Goal: Information Seeking & Learning: Compare options

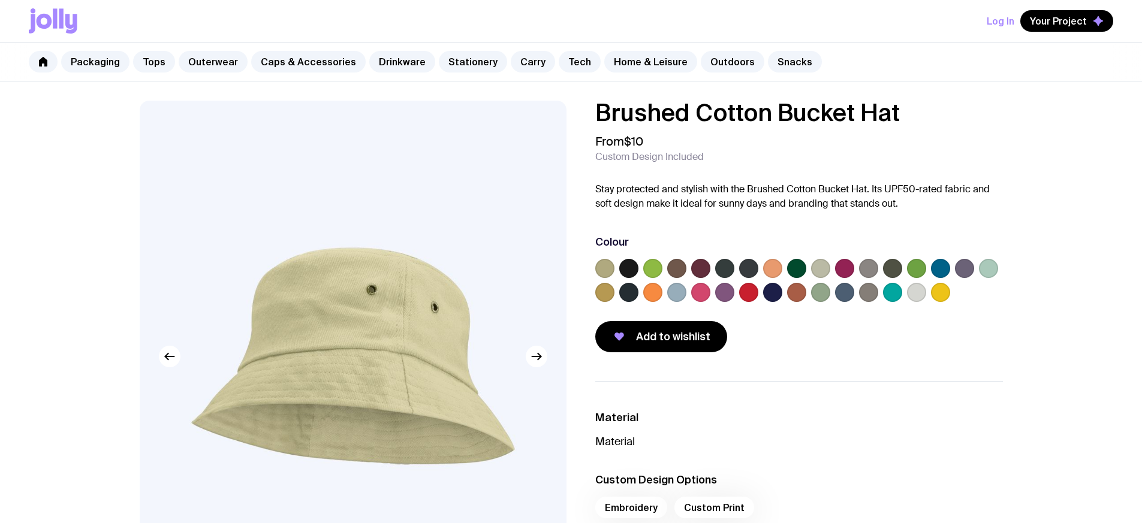
click at [942, 271] on label at bounding box center [940, 268] width 19 height 19
click at [0, 0] on input "radio" at bounding box center [0, 0] width 0 height 0
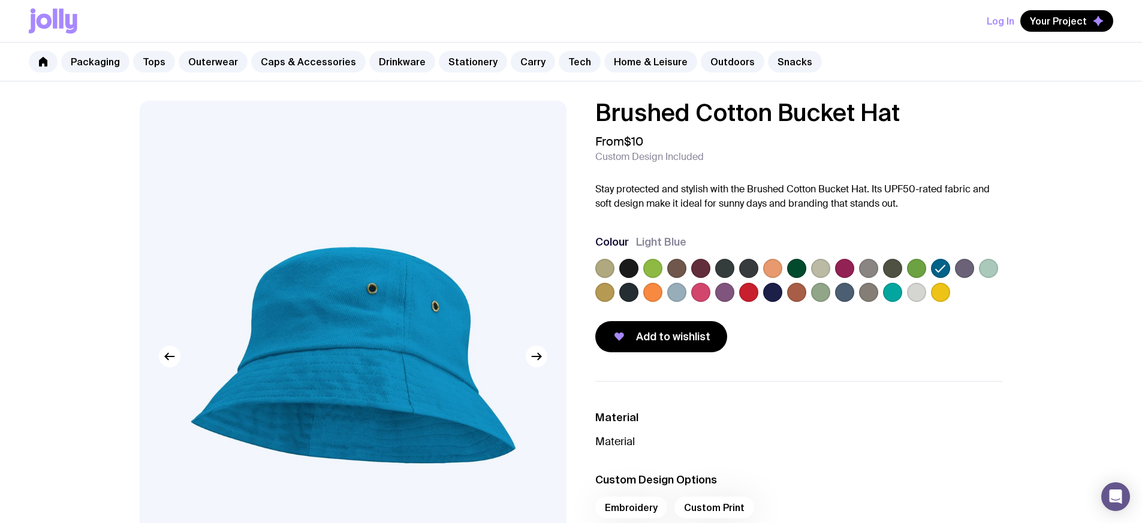
click at [631, 291] on label at bounding box center [628, 292] width 19 height 19
click at [0, 0] on input "radio" at bounding box center [0, 0] width 0 height 0
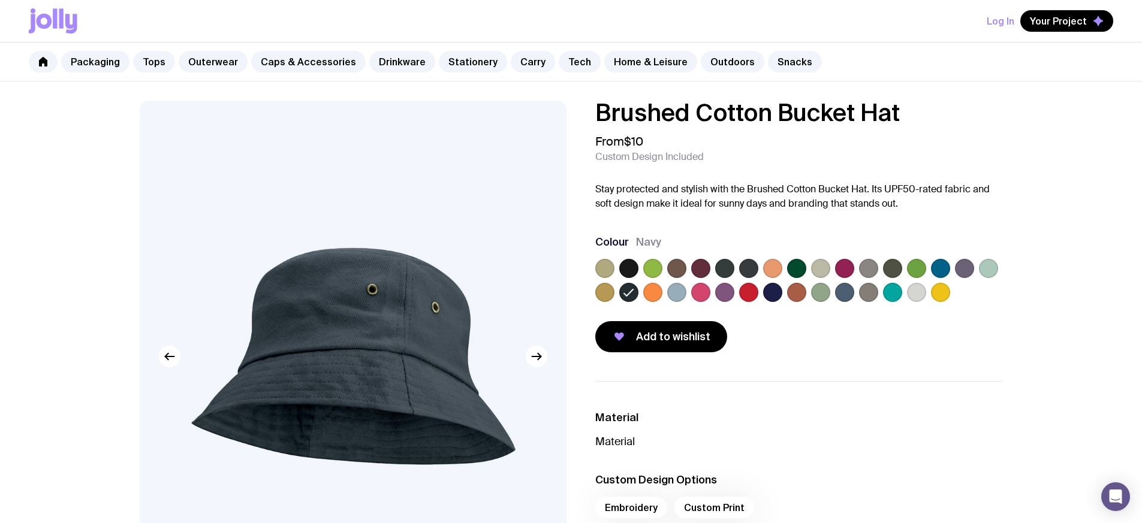
click at [631, 273] on label at bounding box center [628, 268] width 19 height 19
click at [0, 0] on input "radio" at bounding box center [0, 0] width 0 height 0
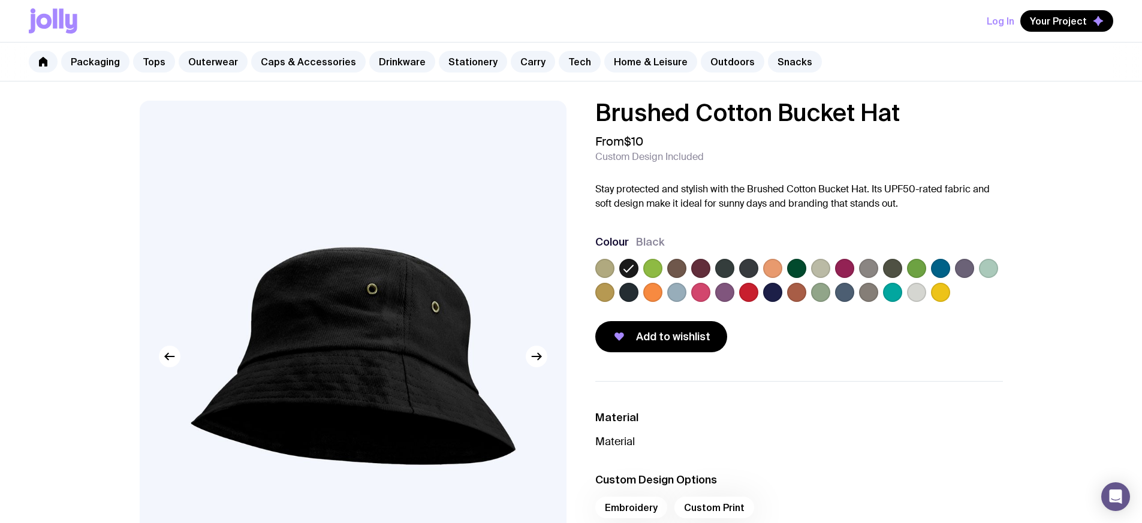
click at [633, 288] on label at bounding box center [628, 292] width 19 height 19
click at [0, 0] on input "radio" at bounding box center [0, 0] width 0 height 0
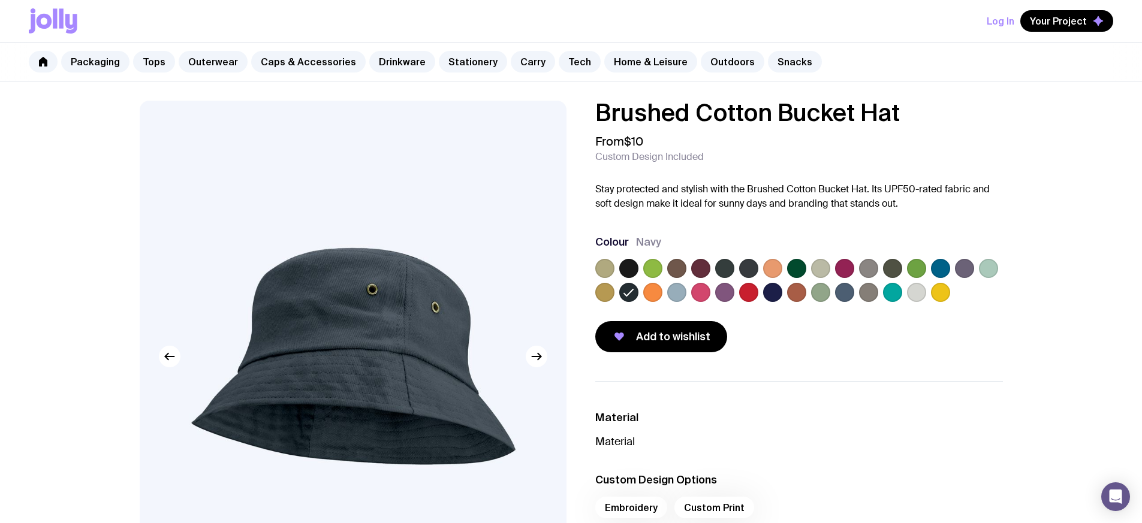
click at [910, 291] on label at bounding box center [916, 292] width 19 height 19
click at [0, 0] on input "radio" at bounding box center [0, 0] width 0 height 0
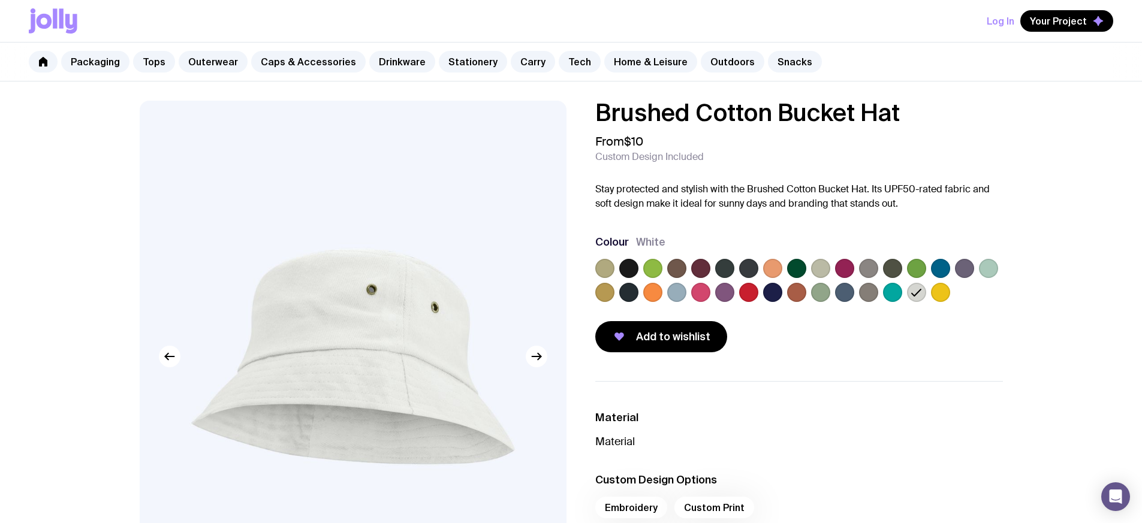
click at [776, 292] on label at bounding box center [772, 292] width 19 height 19
click at [0, 0] on input "radio" at bounding box center [0, 0] width 0 height 0
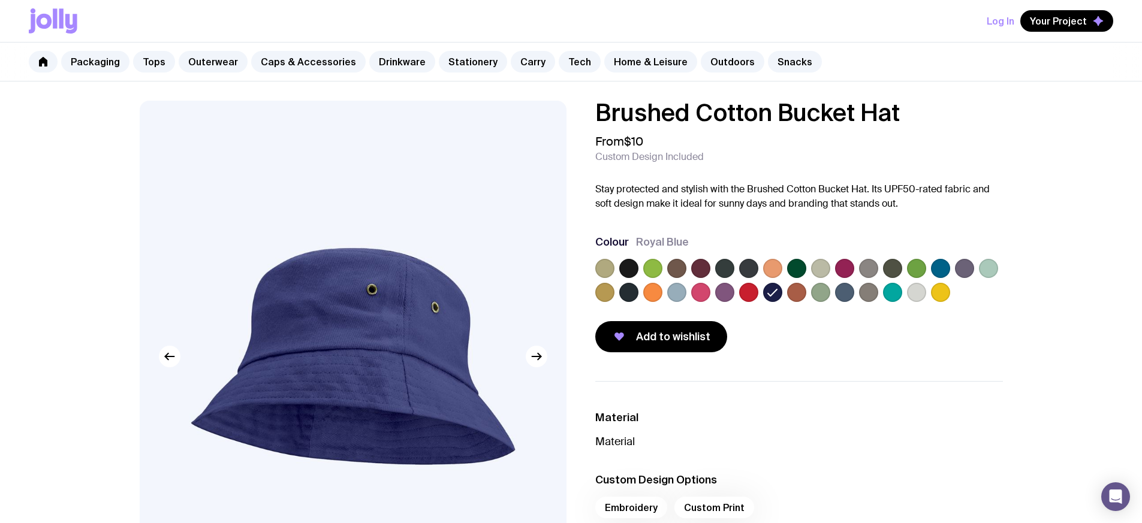
click at [938, 269] on label at bounding box center [940, 268] width 19 height 19
click at [0, 0] on input "radio" at bounding box center [0, 0] width 0 height 0
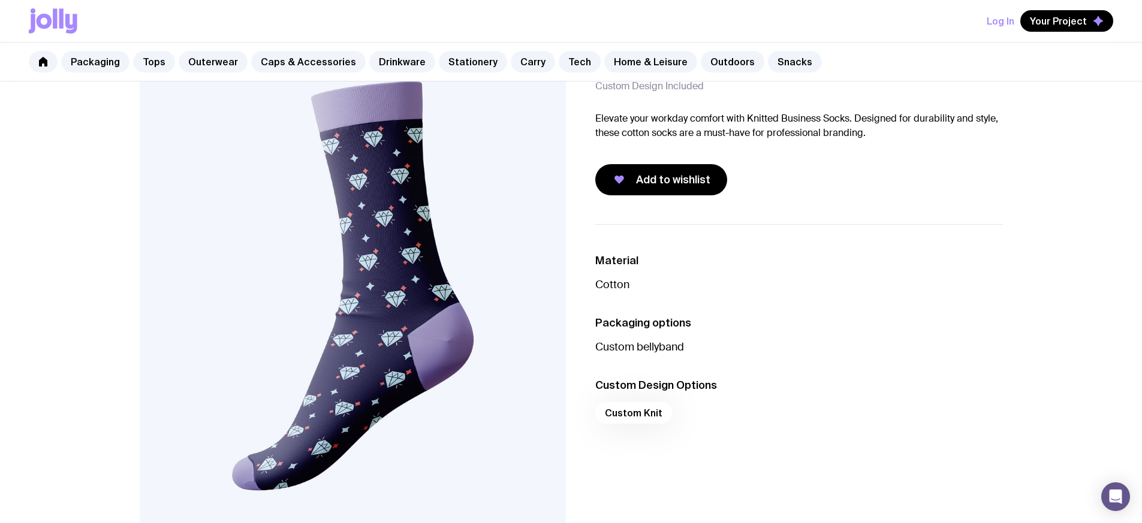
scroll to position [69, 0]
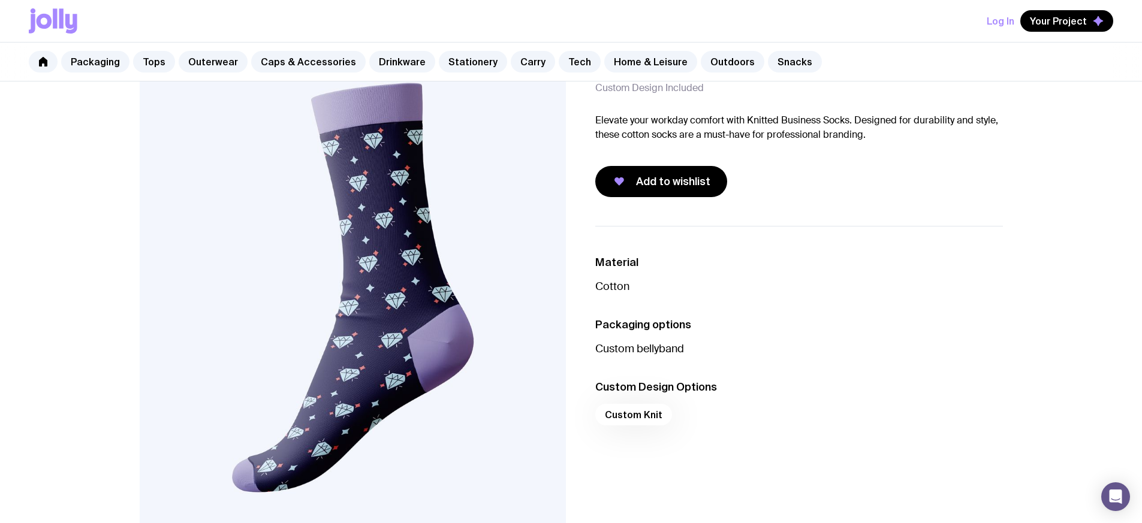
drag, startPoint x: 356, startPoint y: 228, endPoint x: 361, endPoint y: 1, distance: 227.3
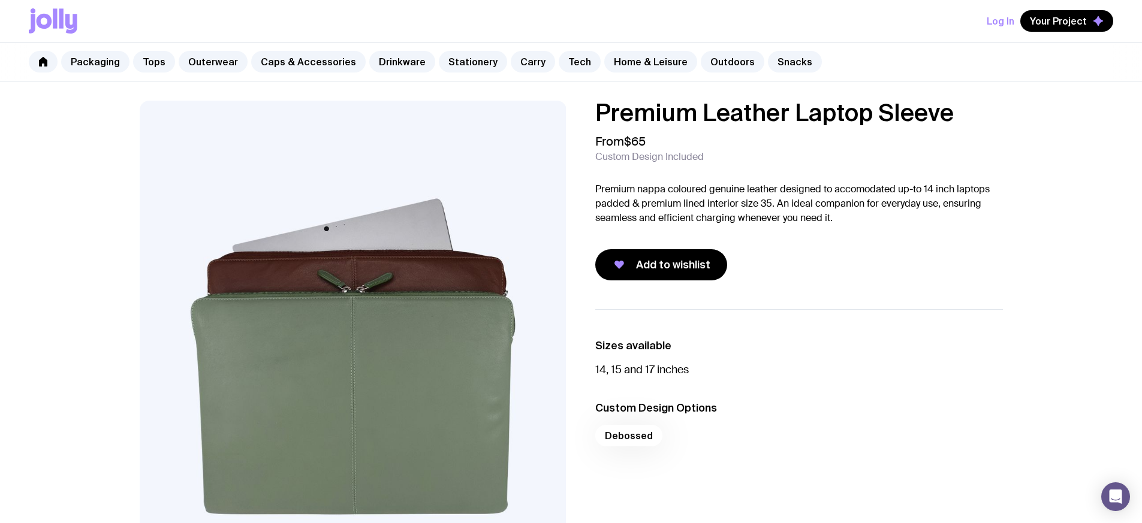
click at [753, 213] on p "Premium nappa coloured genuine leather designed to accomodated up-to 14 inch la…" at bounding box center [799, 203] width 408 height 43
click at [754, 209] on p "Premium nappa coloured genuine leather designed to accomodated up-to 14 inch la…" at bounding box center [799, 203] width 408 height 43
click at [754, 208] on p "Premium nappa coloured genuine leather designed to accomodated up-to 14 inch la…" at bounding box center [799, 203] width 408 height 43
click at [755, 206] on p "Premium nappa coloured genuine leather designed to accomodated up-to 14 inch la…" at bounding box center [799, 203] width 408 height 43
click at [754, 207] on p "Premium nappa coloured genuine leather designed to accomodated up-to 14 inch la…" at bounding box center [799, 203] width 408 height 43
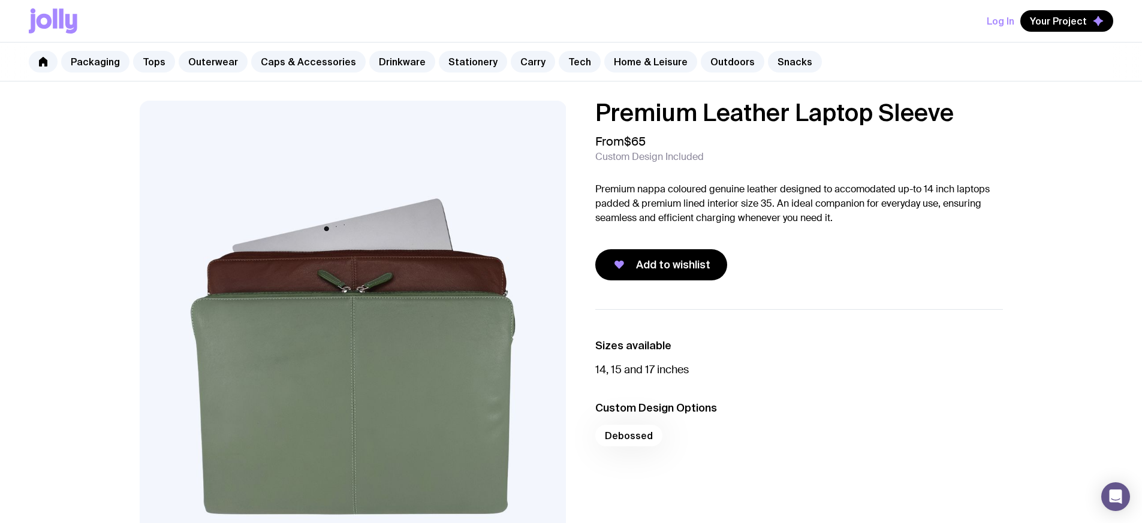
click at [754, 207] on p "Premium nappa coloured genuine leather designed to accomodated up-to 14 inch la…" at bounding box center [799, 203] width 408 height 43
click at [838, 225] on div "Premium Leather Laptop Sleeve From $65 Custom Design Included Premium nappa col…" at bounding box center [799, 191] width 408 height 180
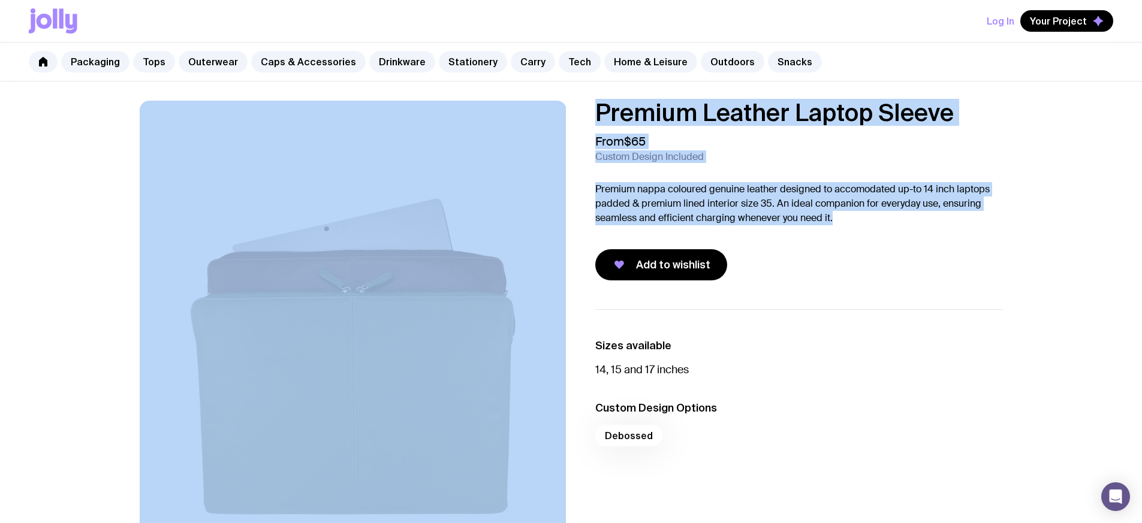
drag, startPoint x: 803, startPoint y: 207, endPoint x: 465, endPoint y: 109, distance: 352.3
click at [464, 108] on div "Premium Leather Laptop Sleeve From $65 Custom Design Included Premium nappa col…" at bounding box center [571, 357] width 921 height 512
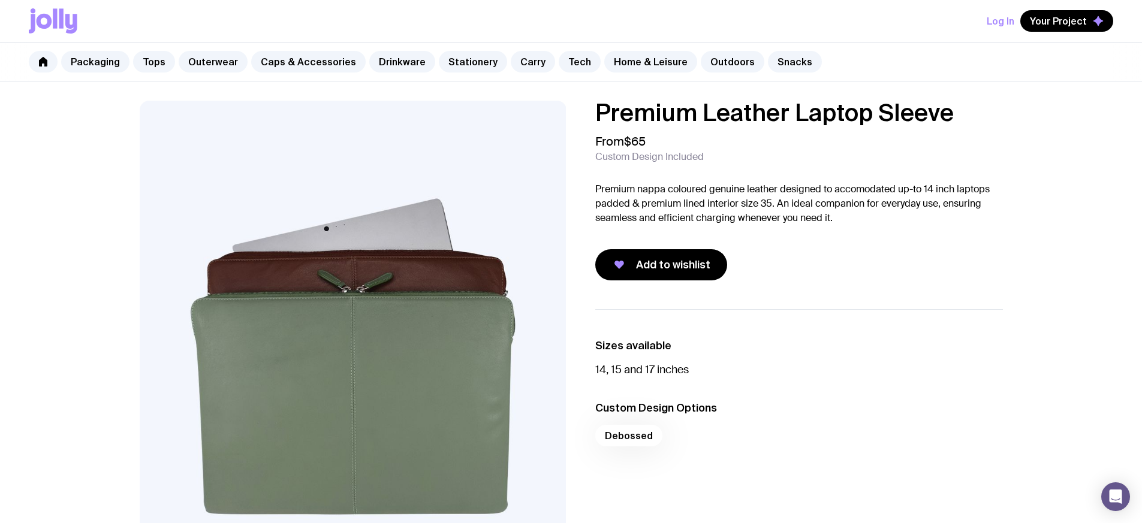
click at [664, 158] on span "Custom Design Included" at bounding box center [649, 157] width 109 height 12
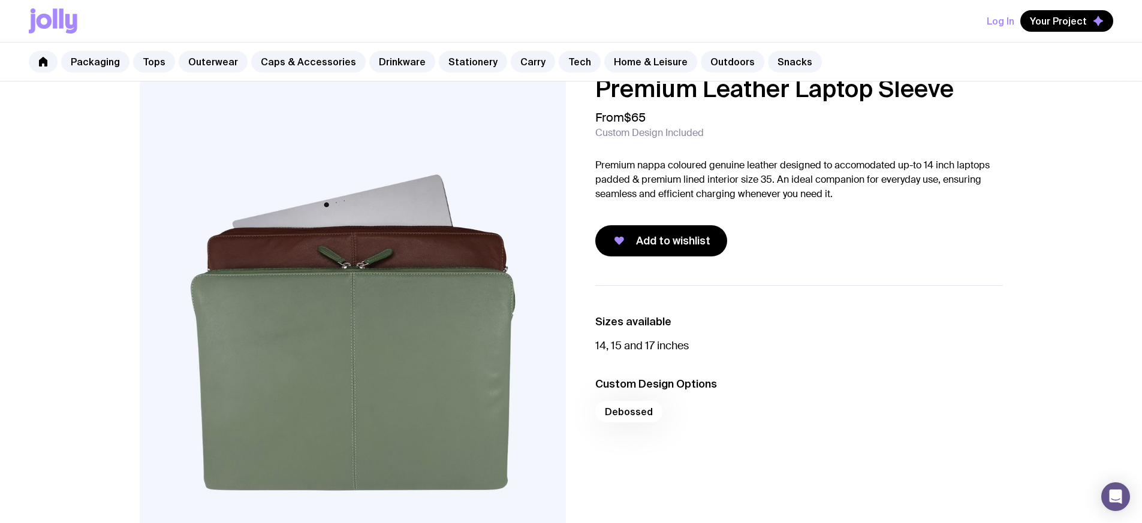
scroll to position [25, 0]
click at [632, 167] on p "Premium nappa coloured genuine leather designed to accomodated up-to 14 inch la…" at bounding box center [799, 179] width 408 height 43
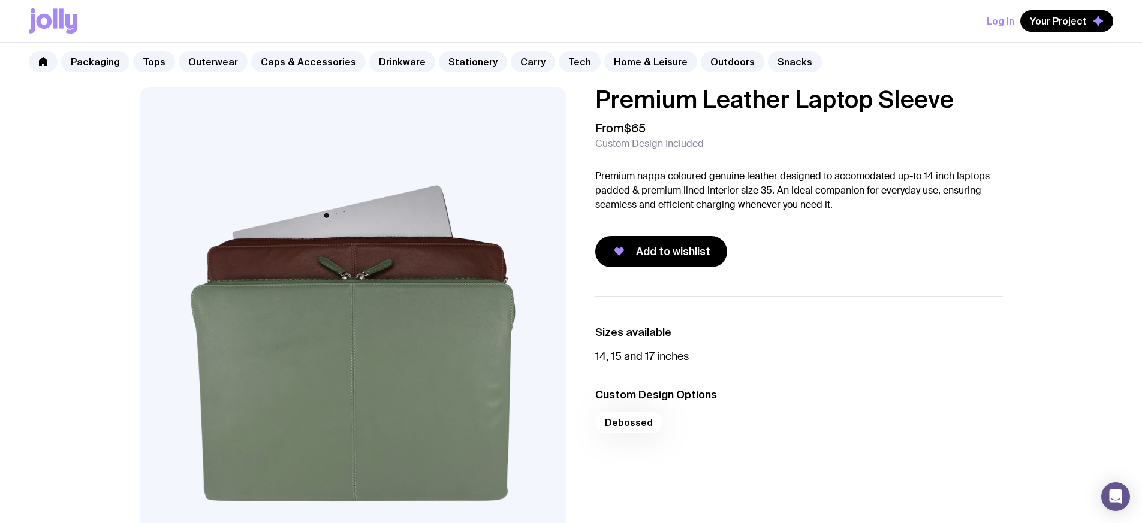
scroll to position [0, 0]
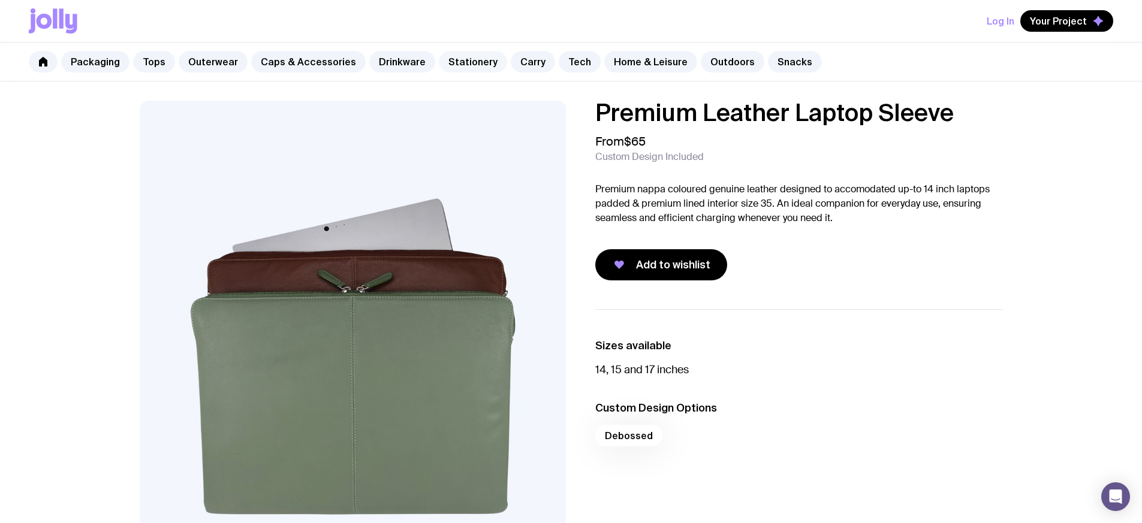
click at [466, 59] on link "Stationery" at bounding box center [473, 62] width 68 height 22
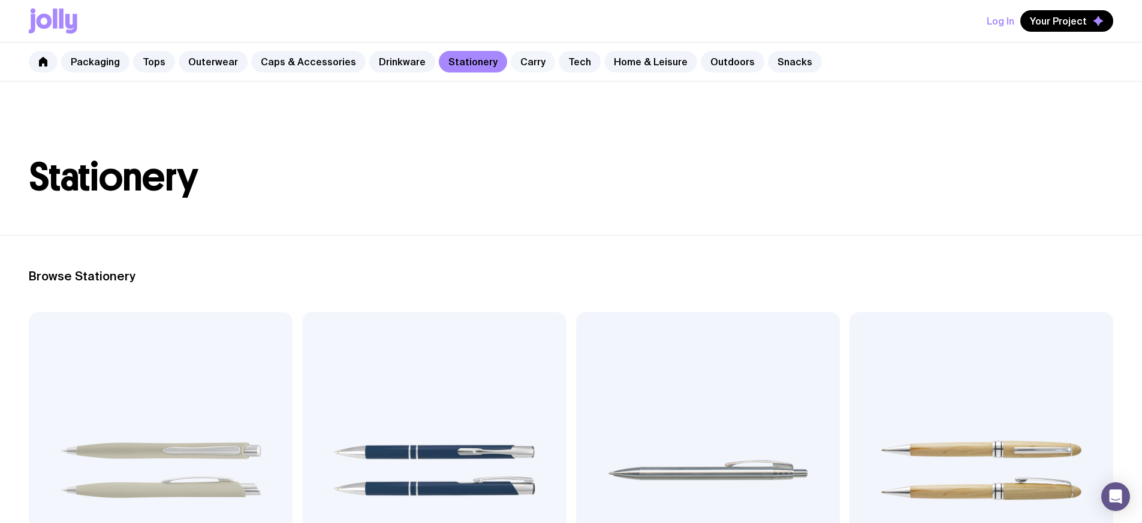
click at [511, 69] on link "Carry" at bounding box center [533, 62] width 44 height 22
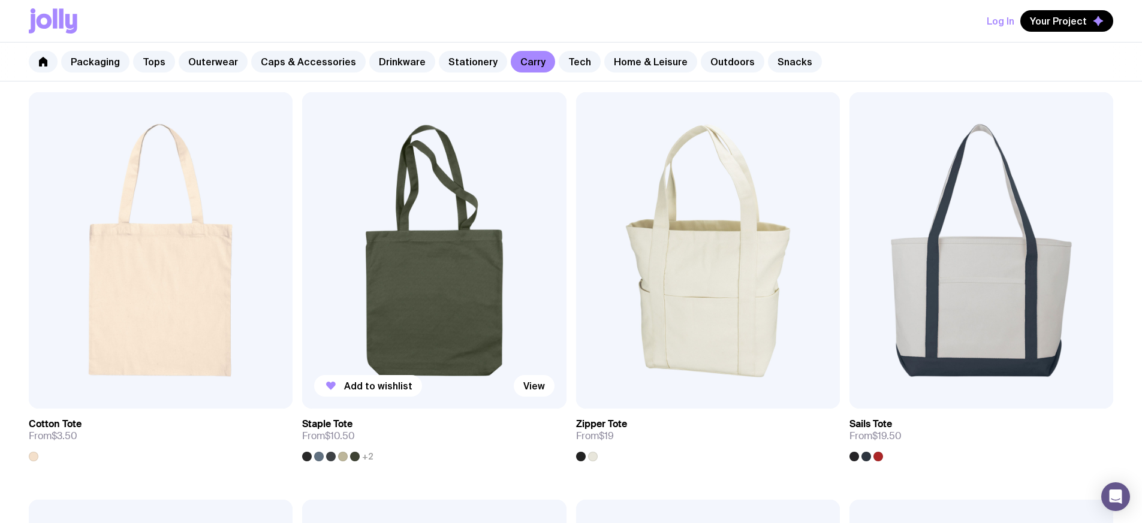
scroll to position [208, 0]
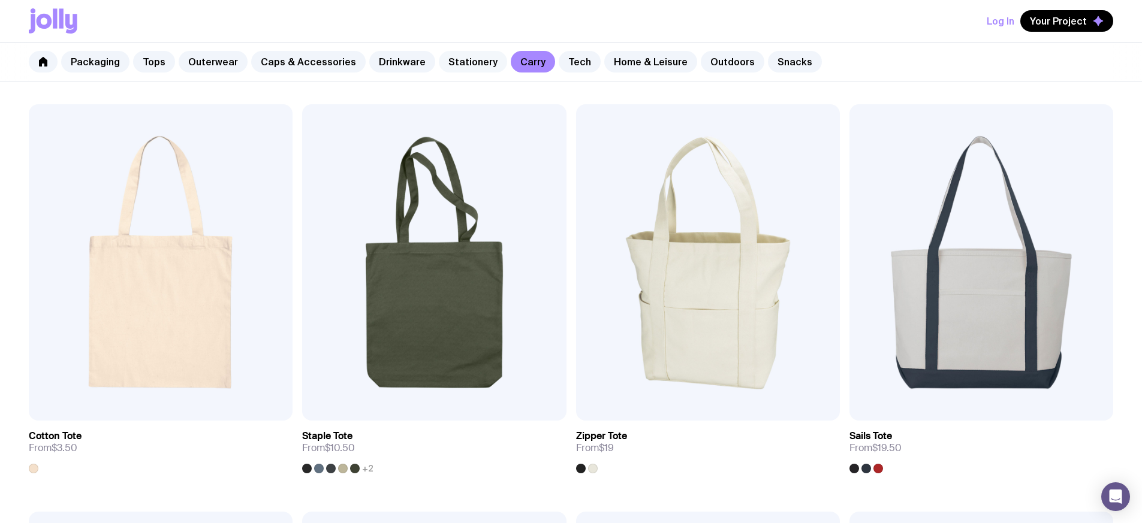
click at [466, 62] on link "Stationery" at bounding box center [473, 62] width 68 height 22
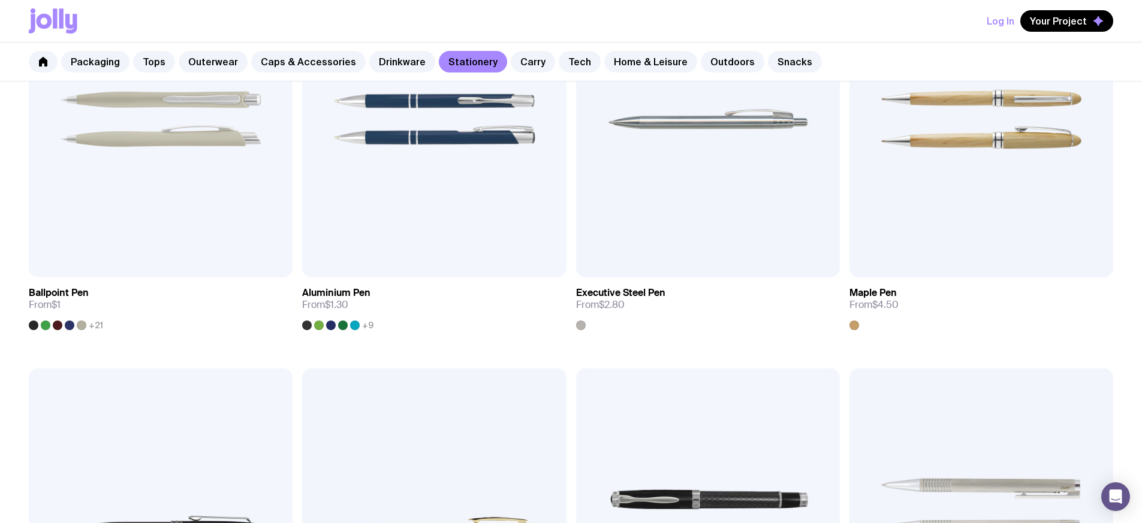
scroll to position [341, 0]
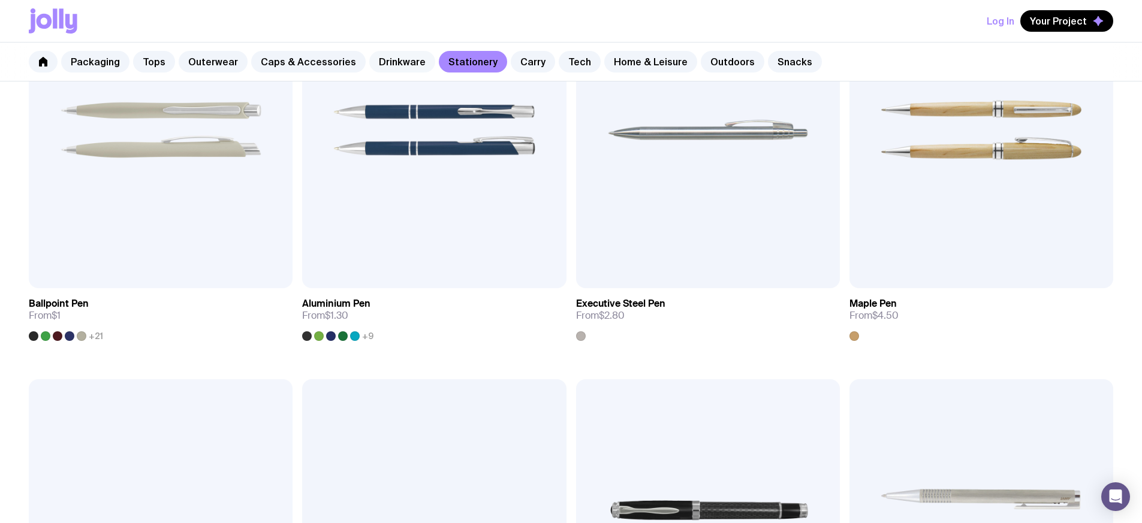
click at [393, 61] on link "Drinkware" at bounding box center [402, 62] width 66 height 22
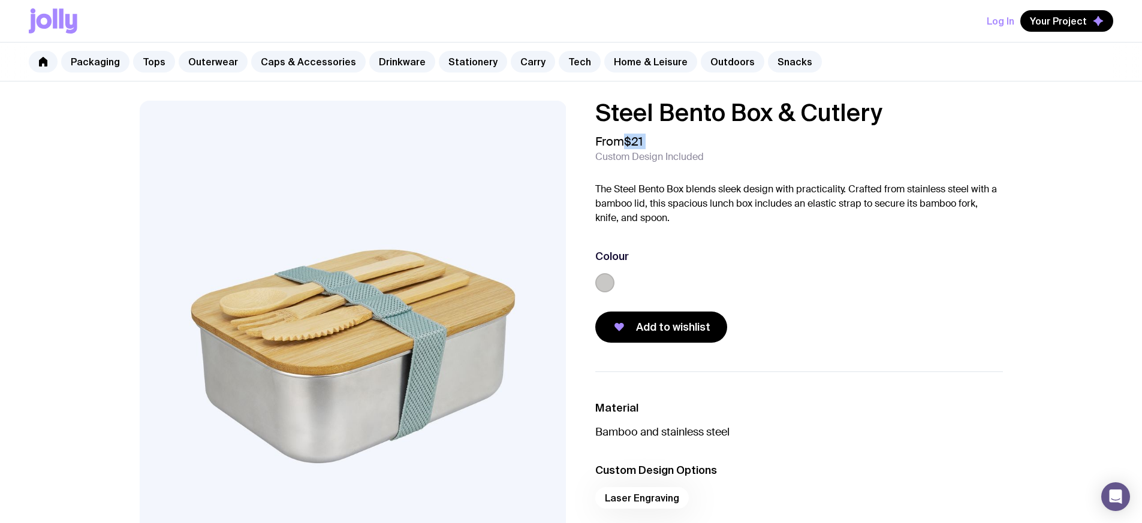
drag, startPoint x: 624, startPoint y: 135, endPoint x: 671, endPoint y: 146, distance: 48.6
click at [671, 146] on div "From $21 Custom Design Included" at bounding box center [799, 148] width 408 height 29
click at [667, 165] on div "Steel Bento Box & Cutlery From $21 Custom Design Included The Steel Bento Box b…" at bounding box center [799, 222] width 408 height 242
click at [681, 153] on span "Custom Design Included" at bounding box center [649, 157] width 109 height 12
click at [98, 65] on link "Packaging" at bounding box center [95, 62] width 68 height 22
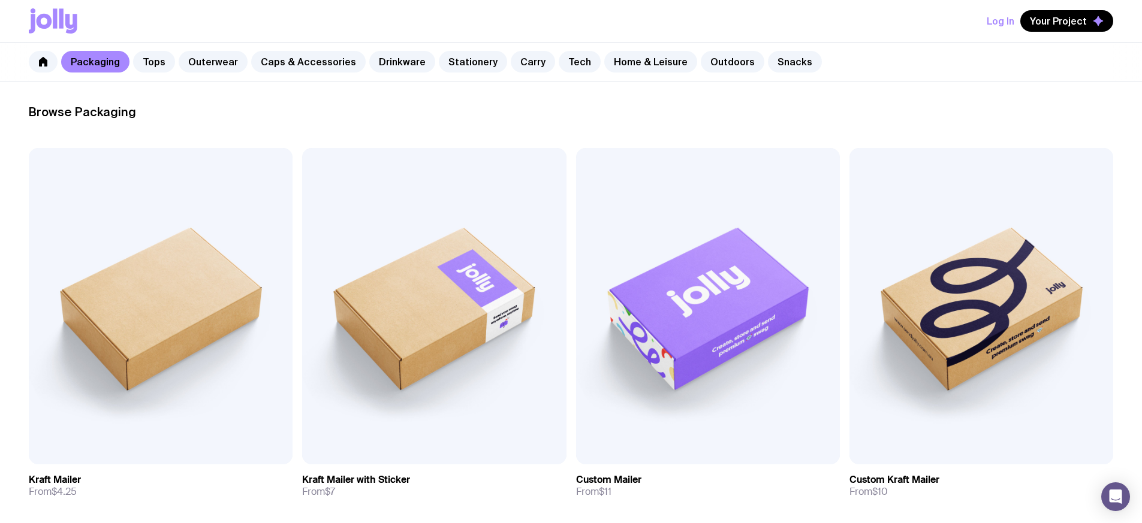
scroll to position [163, 0]
